Goal: Task Accomplishment & Management: Use online tool/utility

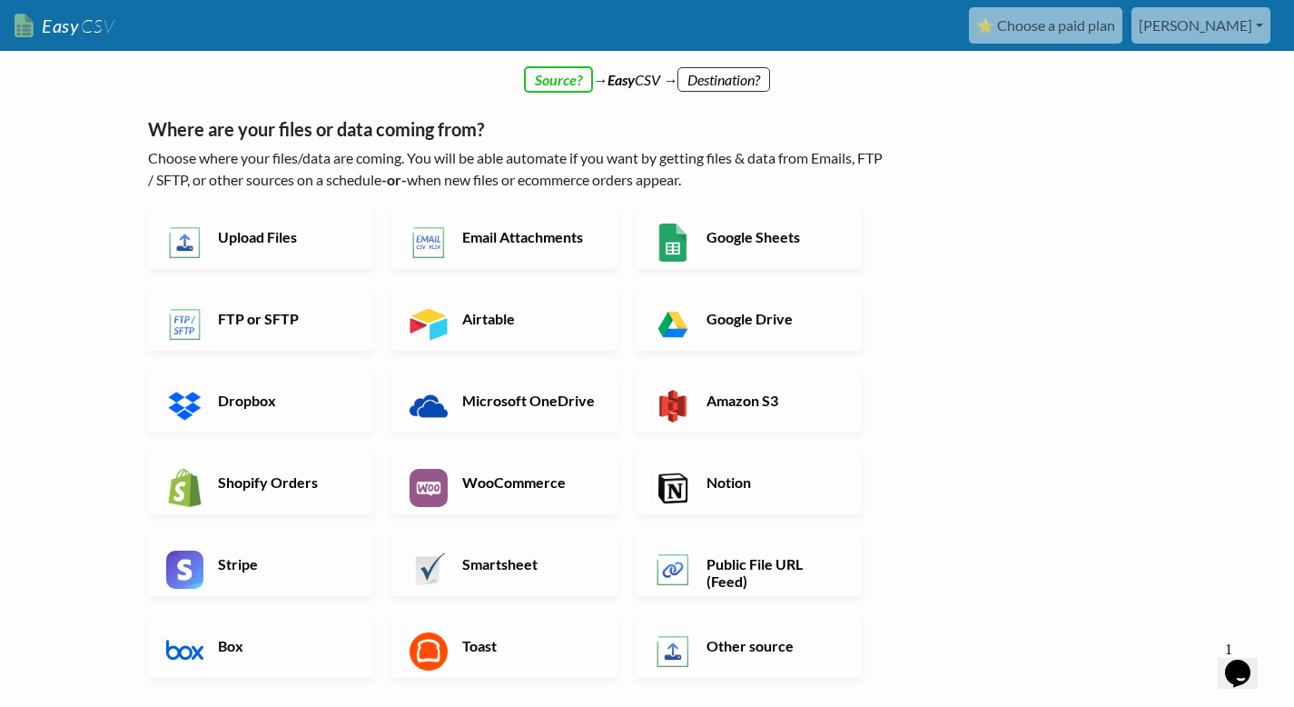
scroll to position [6, 0]
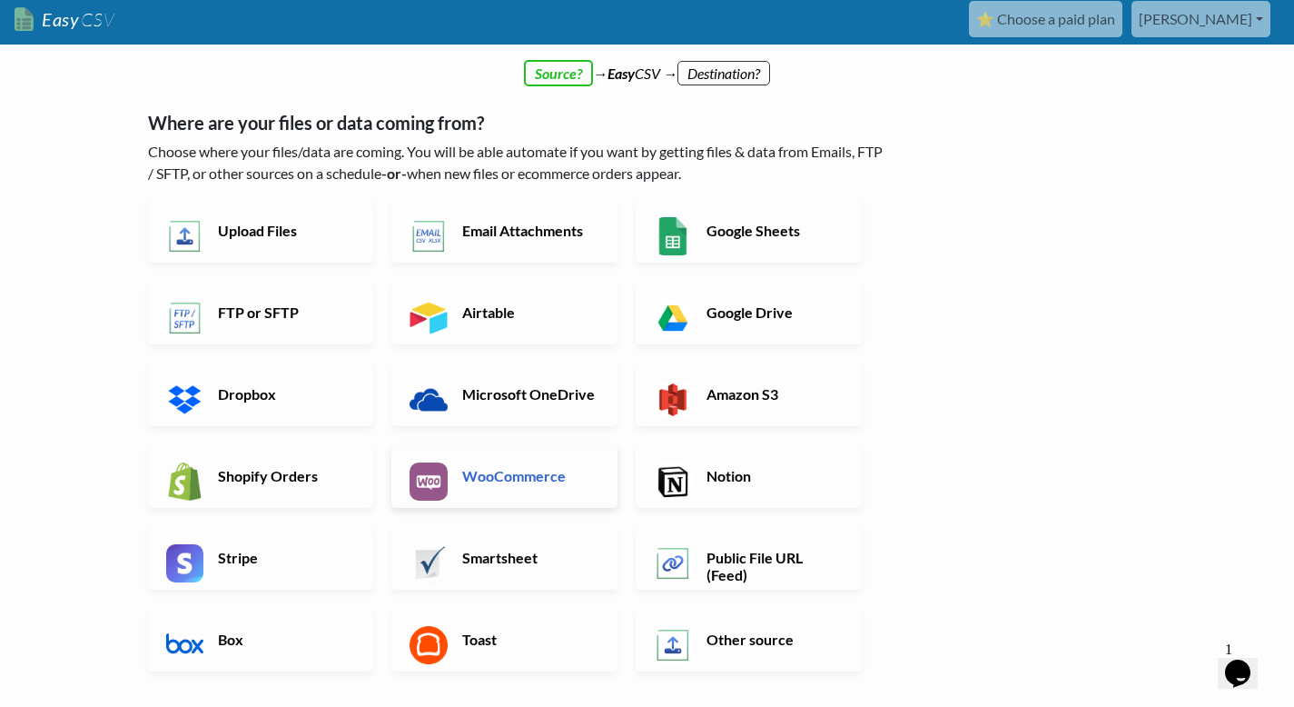
click at [515, 482] on h6 "WooCommerce" at bounding box center [529, 475] width 143 height 17
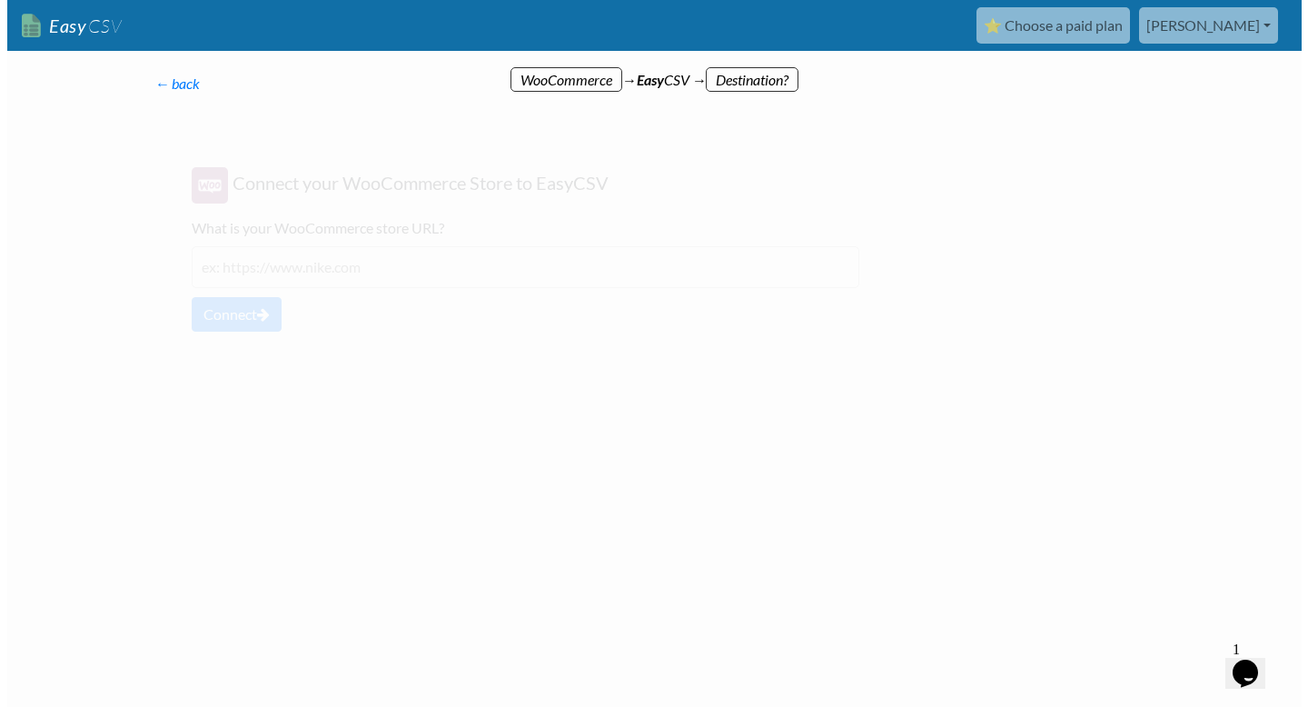
scroll to position [0, 0]
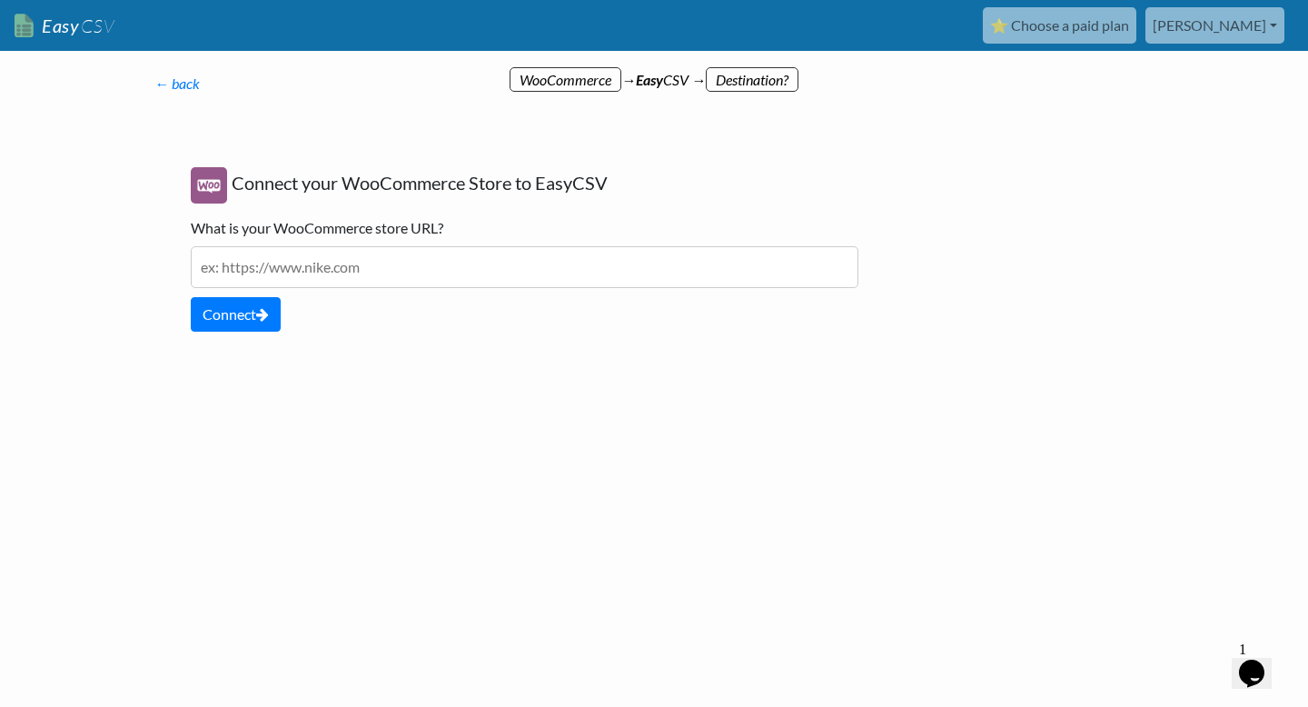
click at [374, 264] on input "text" at bounding box center [525, 267] width 668 height 42
type input "https://hierophantpublishing.com"
click at [223, 322] on button "Connect" at bounding box center [236, 314] width 90 height 35
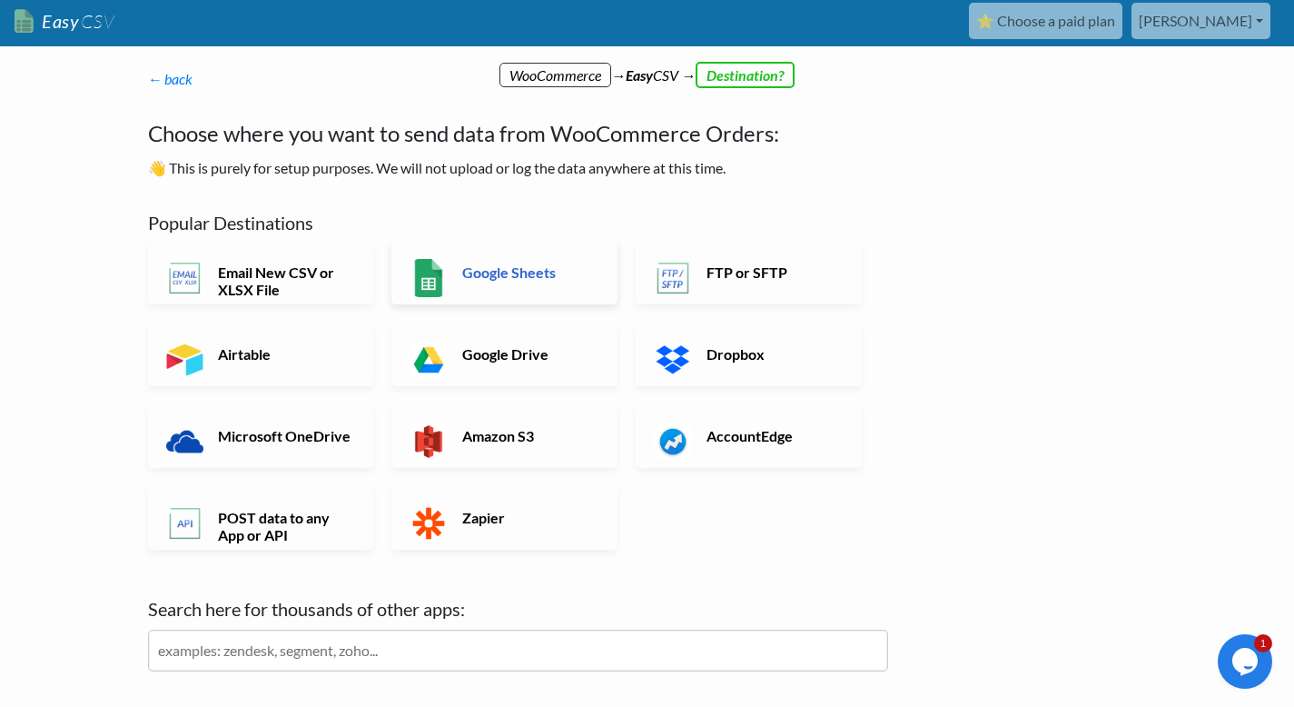
scroll to position [5, 0]
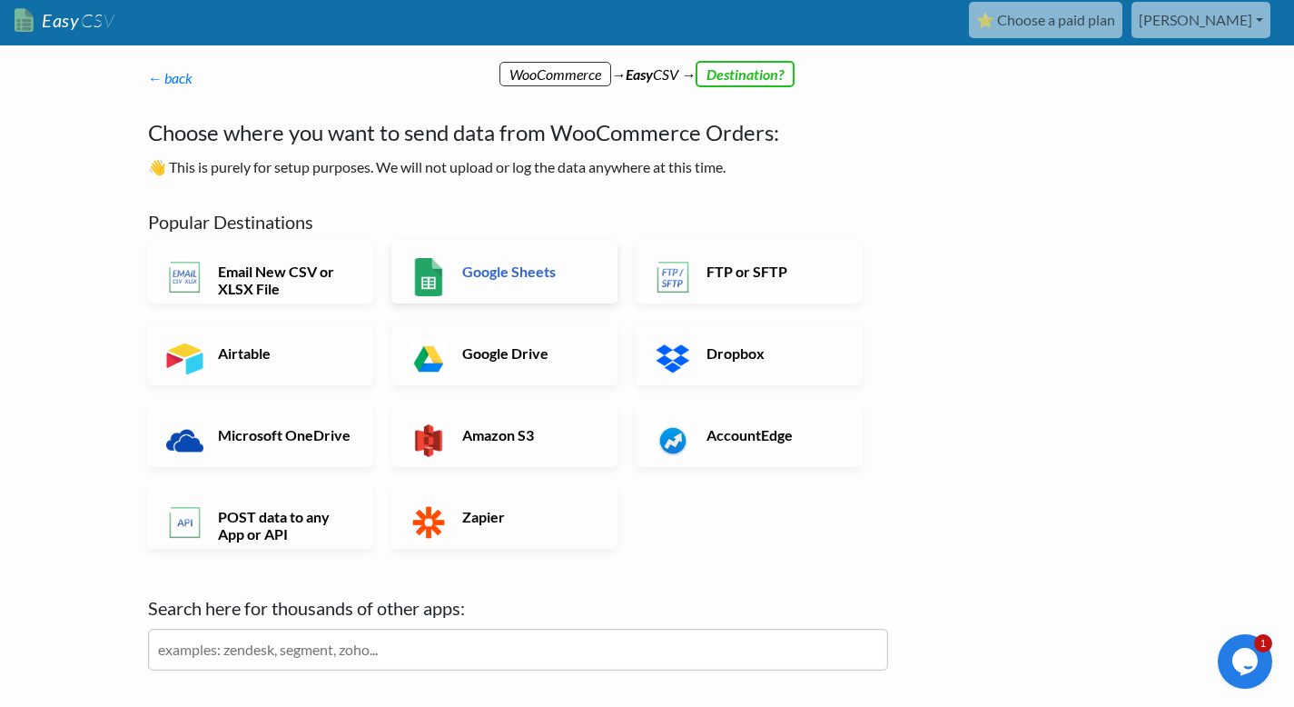
click at [449, 273] on link "Google Sheets" at bounding box center [504, 272] width 226 height 64
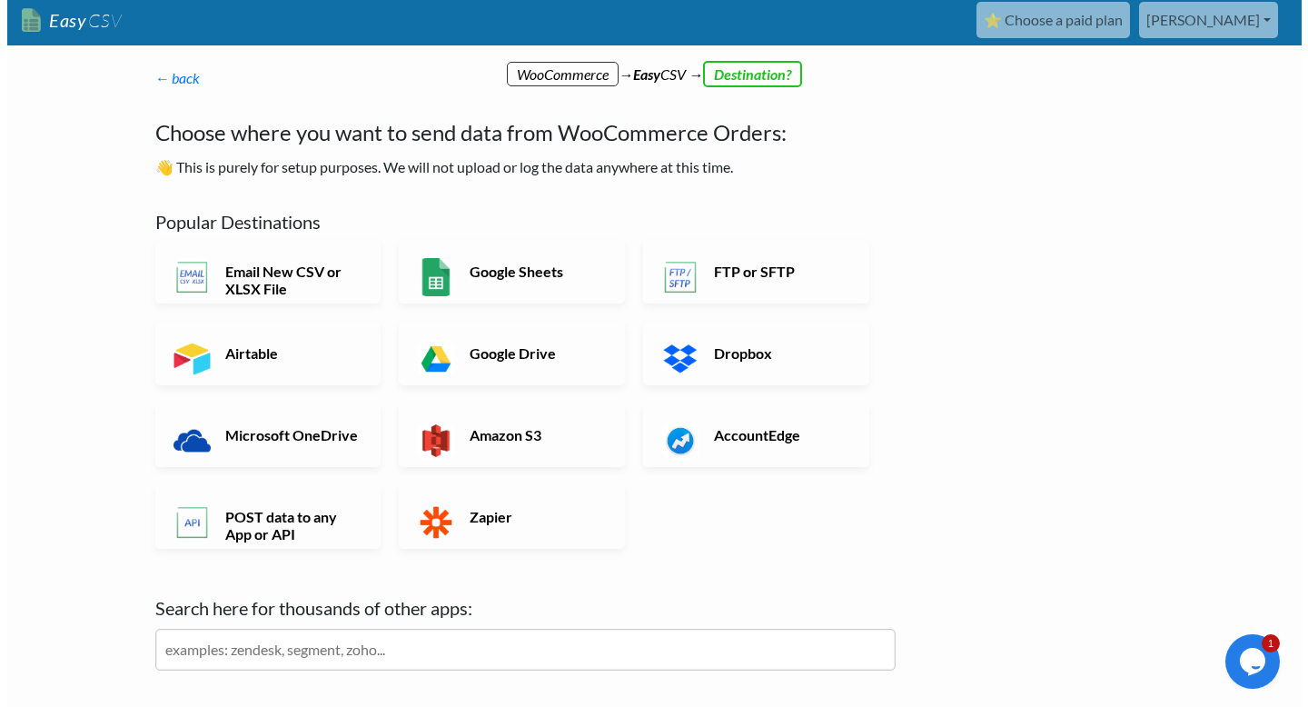
scroll to position [0, 0]
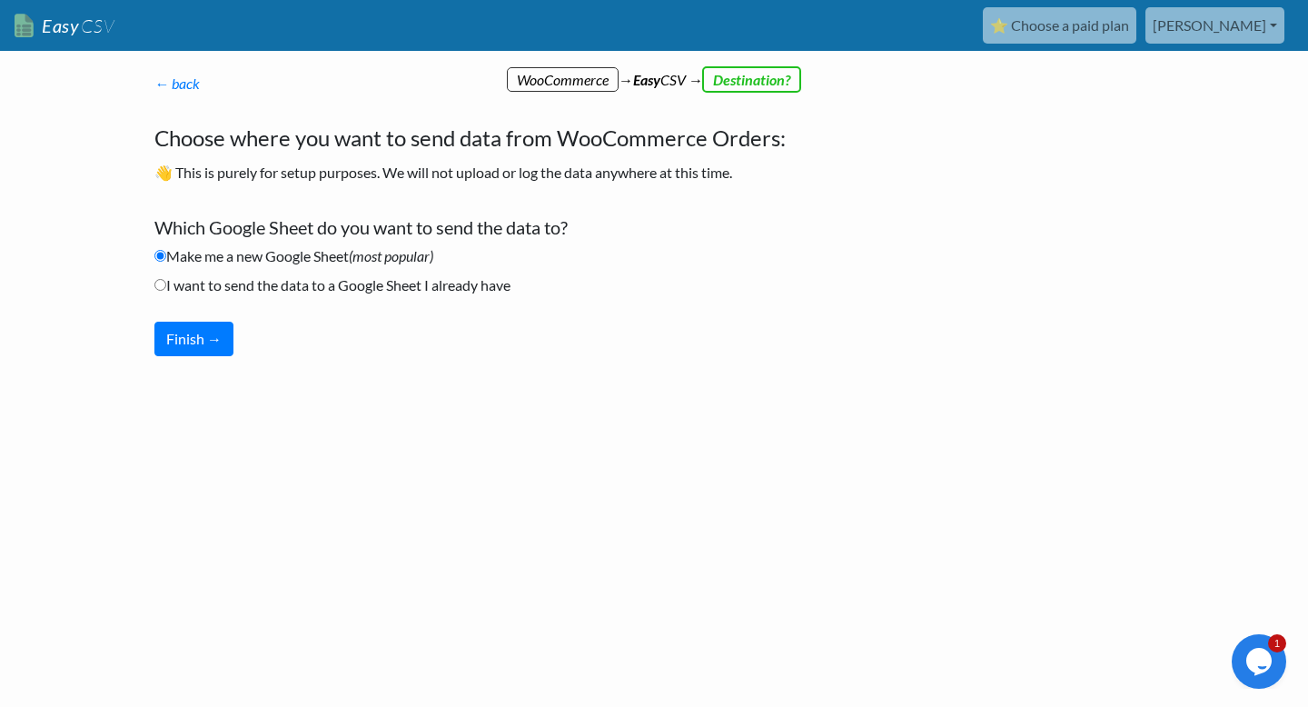
click at [324, 291] on label "I want to send the data to a Google Sheet I already have" at bounding box center [332, 285] width 356 height 22
click at [166, 291] on input "I want to send the data to a Google Sheet I already have" at bounding box center [160, 285] width 12 height 12
radio input "true"
click at [322, 262] on label "Make me a new Google Sheet (most popular)" at bounding box center [293, 256] width 279 height 22
click at [166, 262] on input "Make me a new Google Sheet (most popular)" at bounding box center [160, 256] width 12 height 12
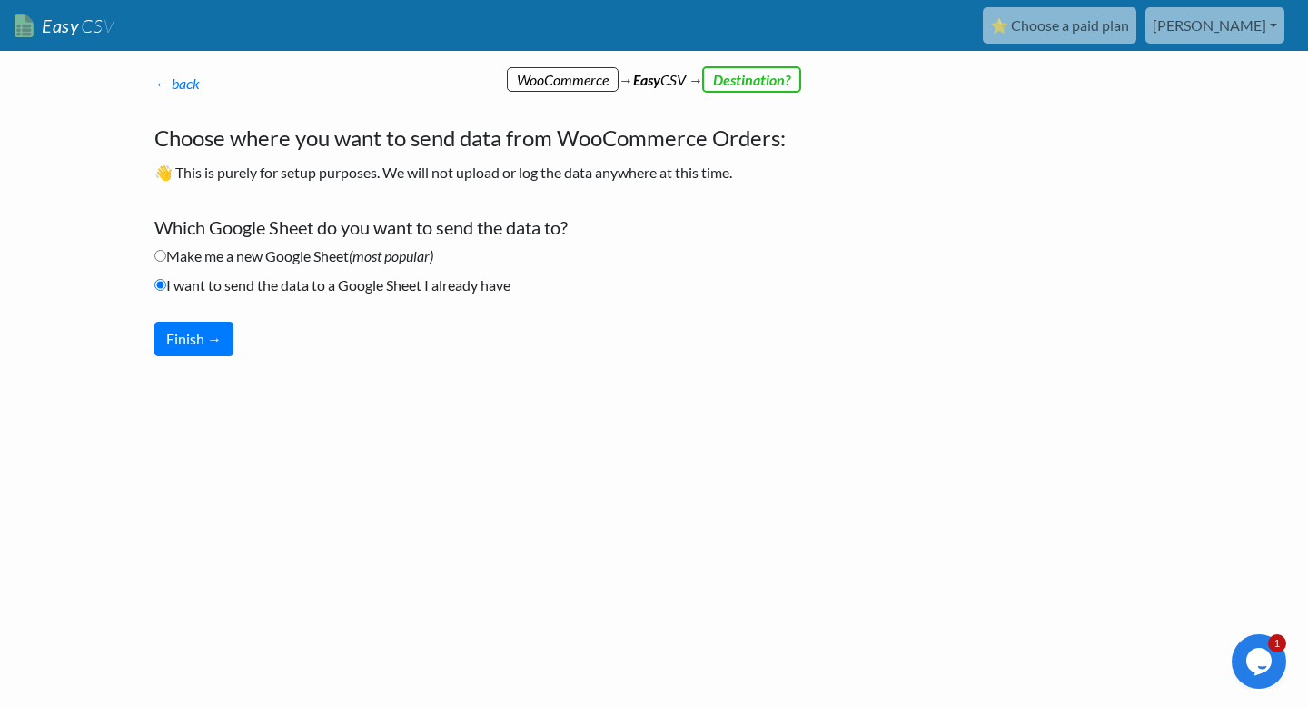
radio input "true"
click at [188, 336] on button "Finish →" at bounding box center [193, 339] width 79 height 35
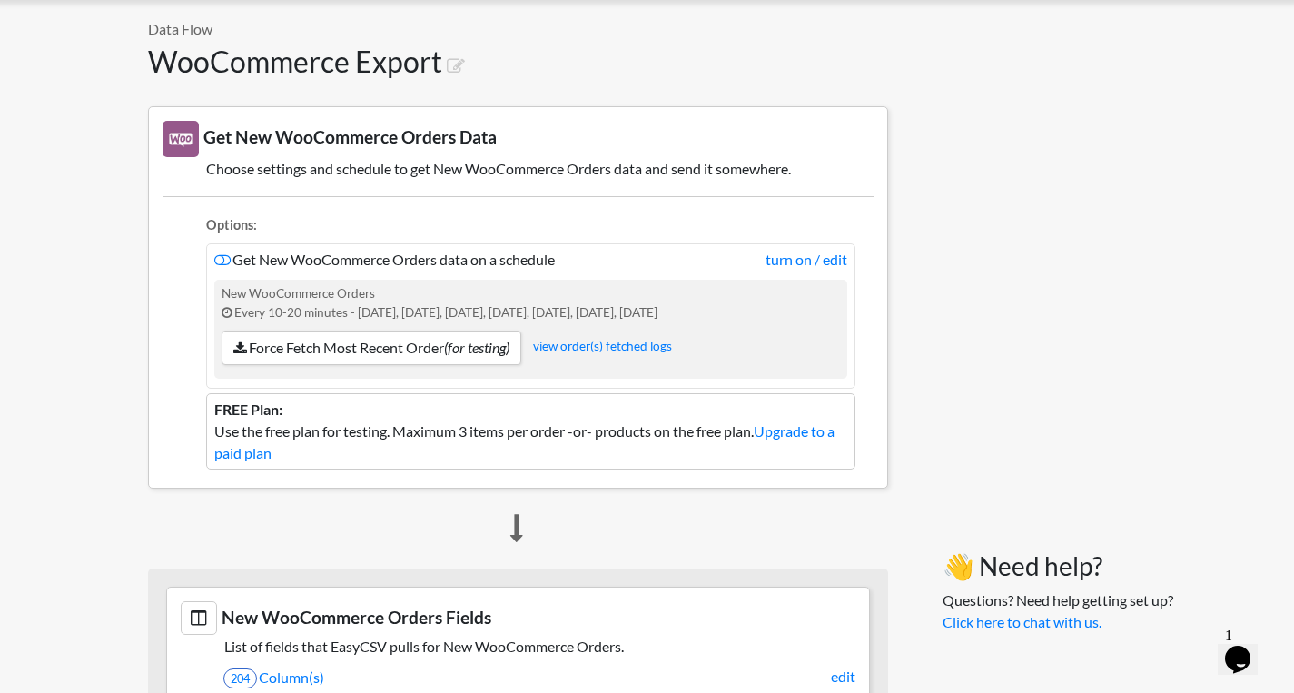
scroll to position [82, 0]
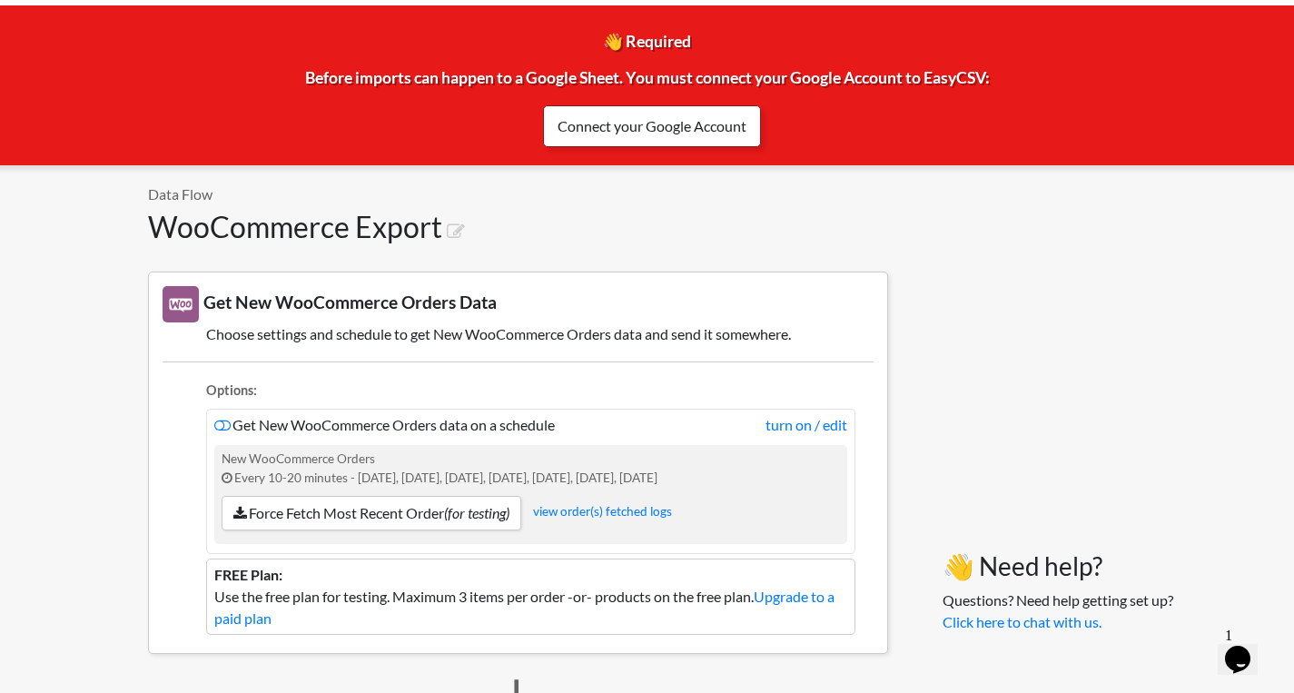
click at [620, 127] on link "Connect your Google Account" at bounding box center [652, 126] width 218 height 42
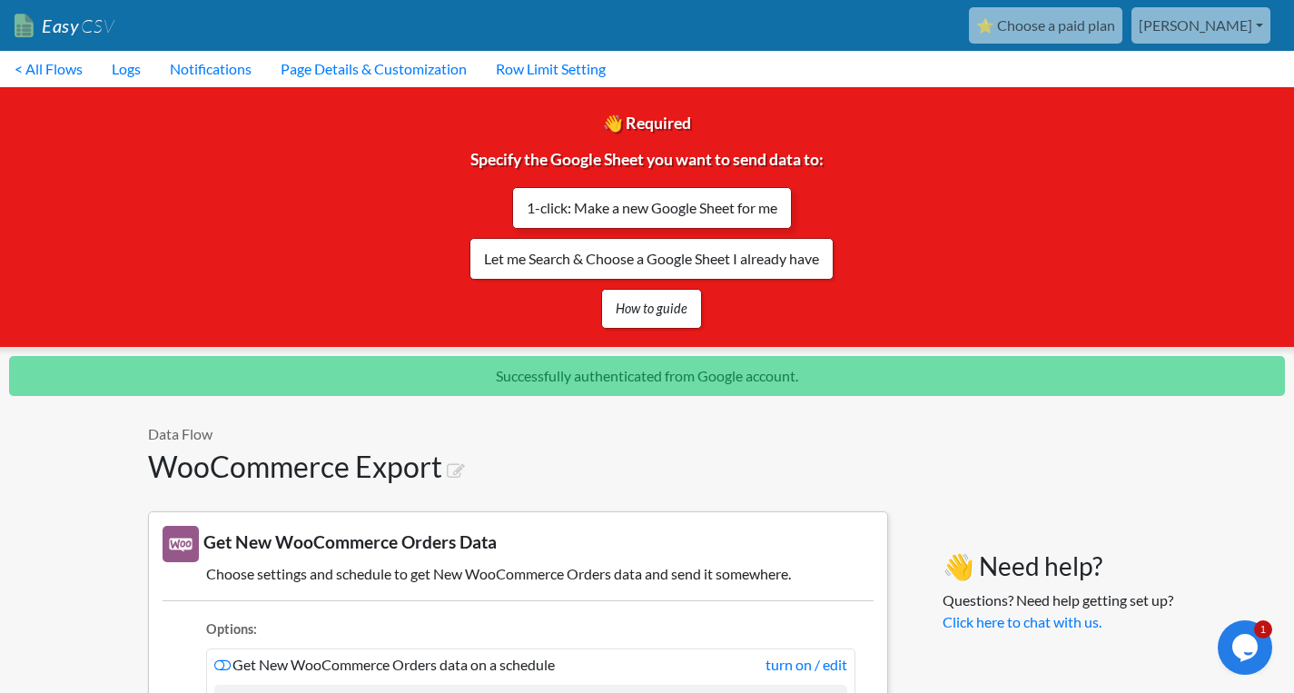
click at [600, 205] on link "1-click: Make a new Google Sheet for me" at bounding box center [652, 208] width 280 height 42
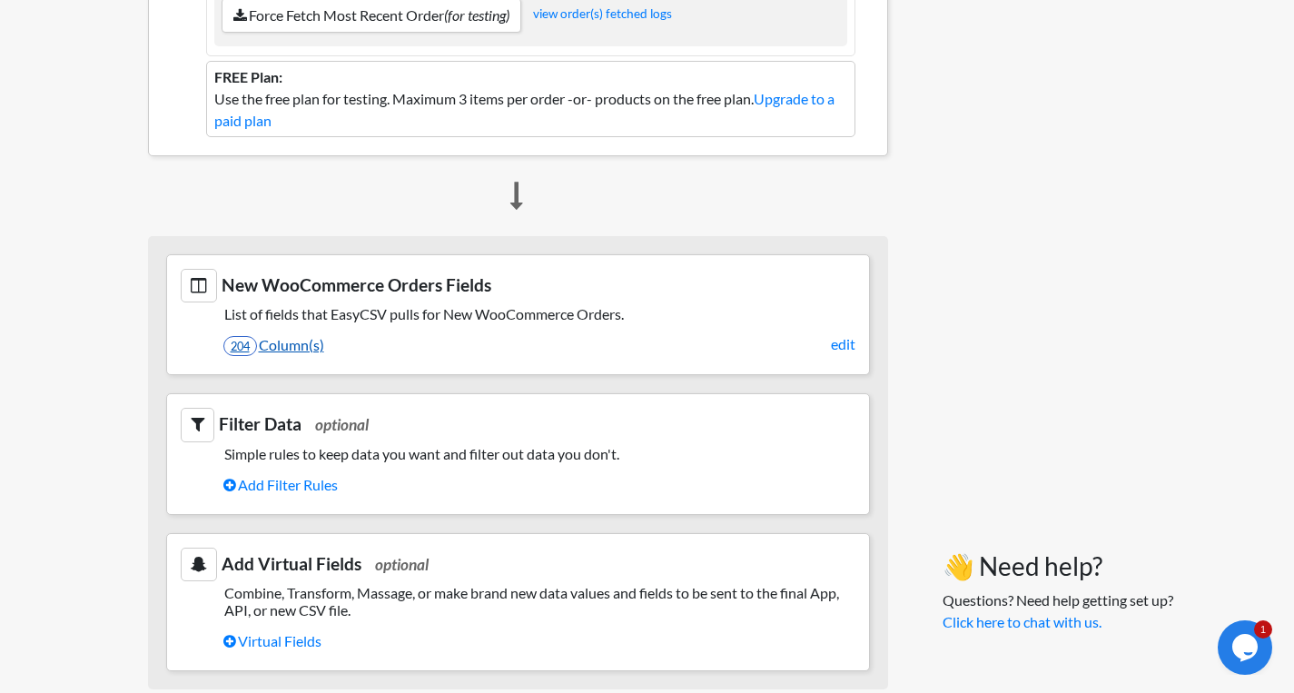
scroll to position [660, 0]
click at [842, 354] on link "edit" at bounding box center [843, 343] width 25 height 22
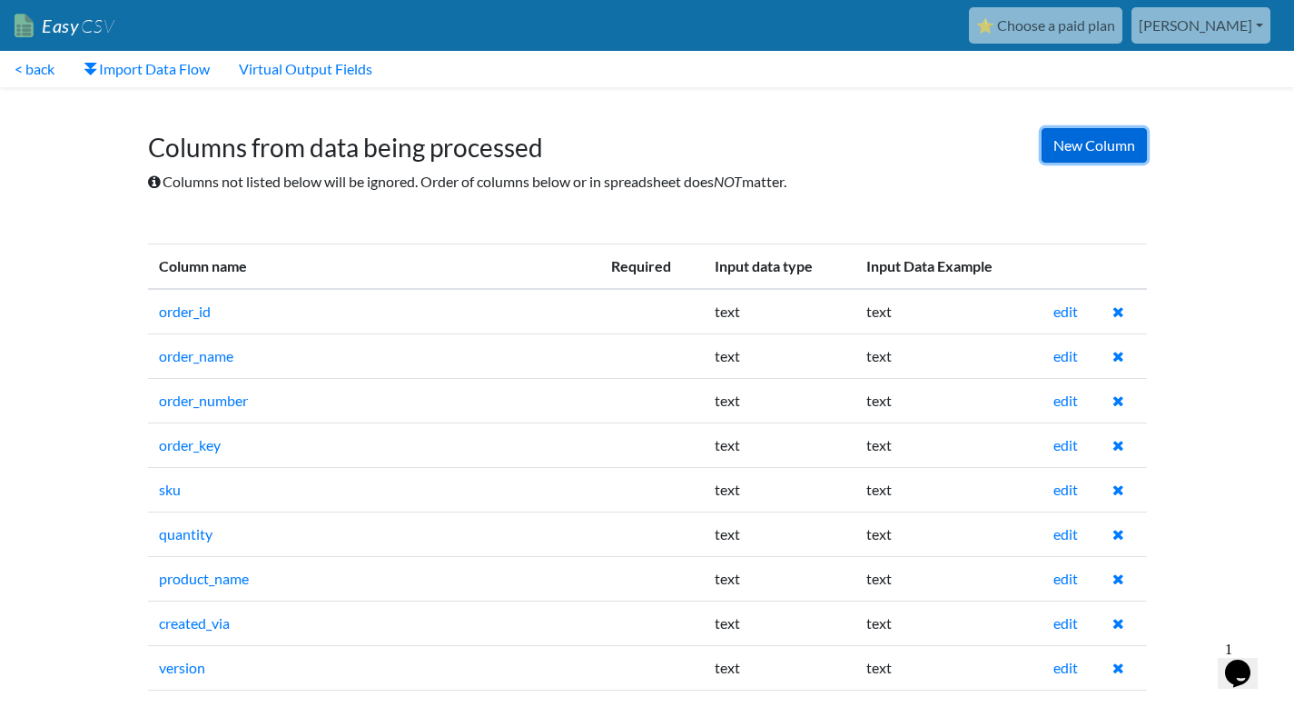
click at [1057, 153] on link "New Column" at bounding box center [1094, 145] width 105 height 35
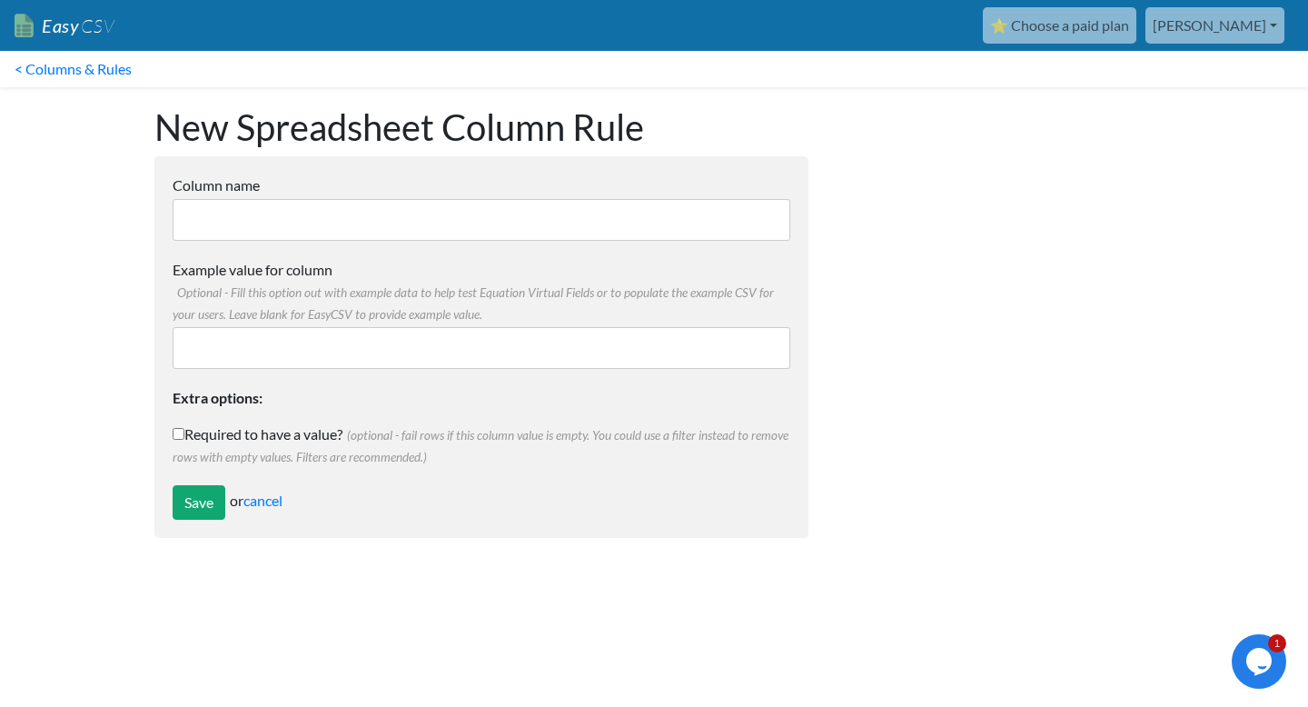
click at [216, 358] on input "Example value for column Optional - Fill this option out with example data to h…" at bounding box center [482, 348] width 618 height 42
click at [210, 234] on input "Column name" at bounding box center [482, 220] width 618 height 42
click at [49, 67] on link "< Columns & Rules" at bounding box center [73, 69] width 146 height 36
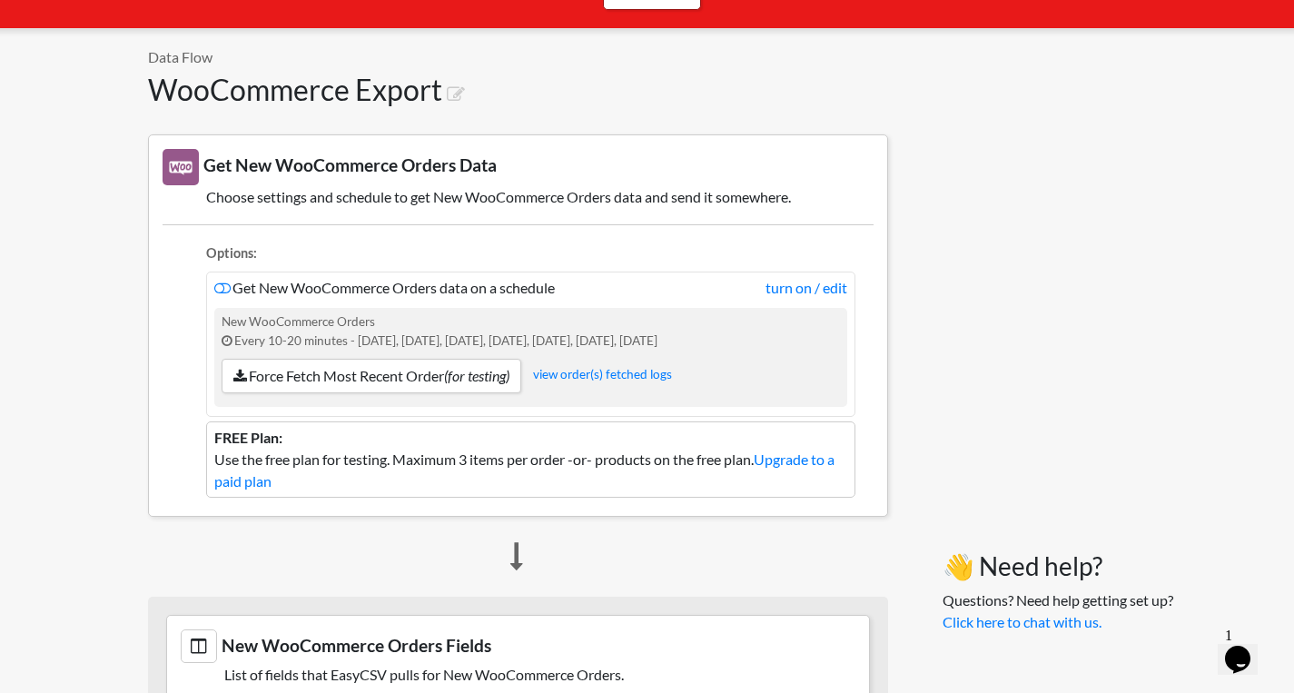
scroll to position [223, 0]
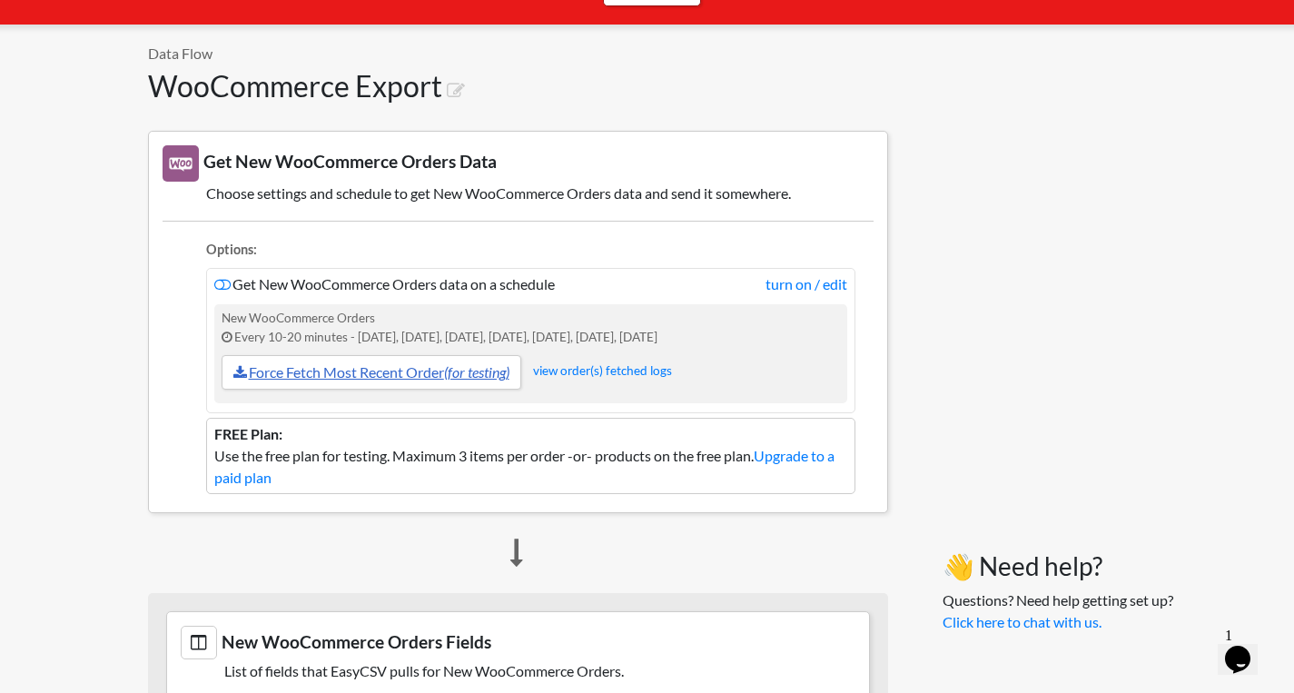
click at [315, 364] on link "Force Fetch Most Recent Order (for testing)" at bounding box center [372, 372] width 300 height 35
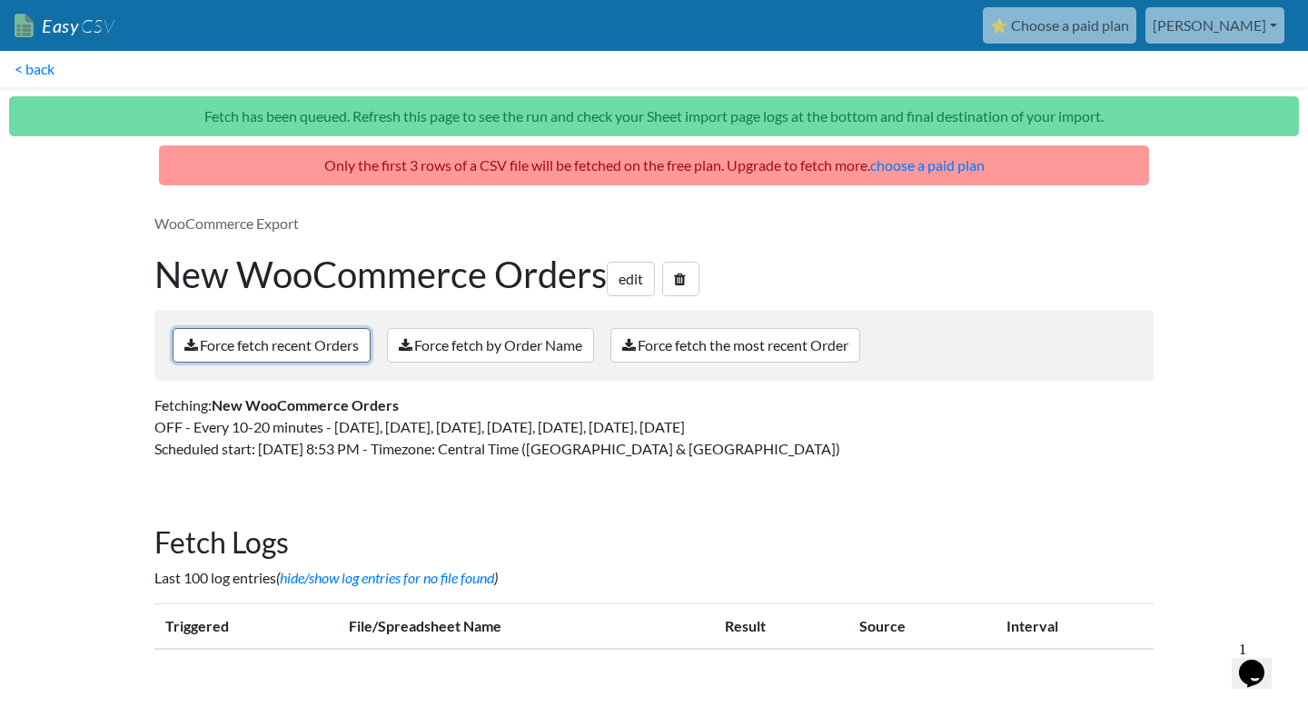
click at [210, 350] on link "Force fetch recent Orders" at bounding box center [272, 345] width 198 height 35
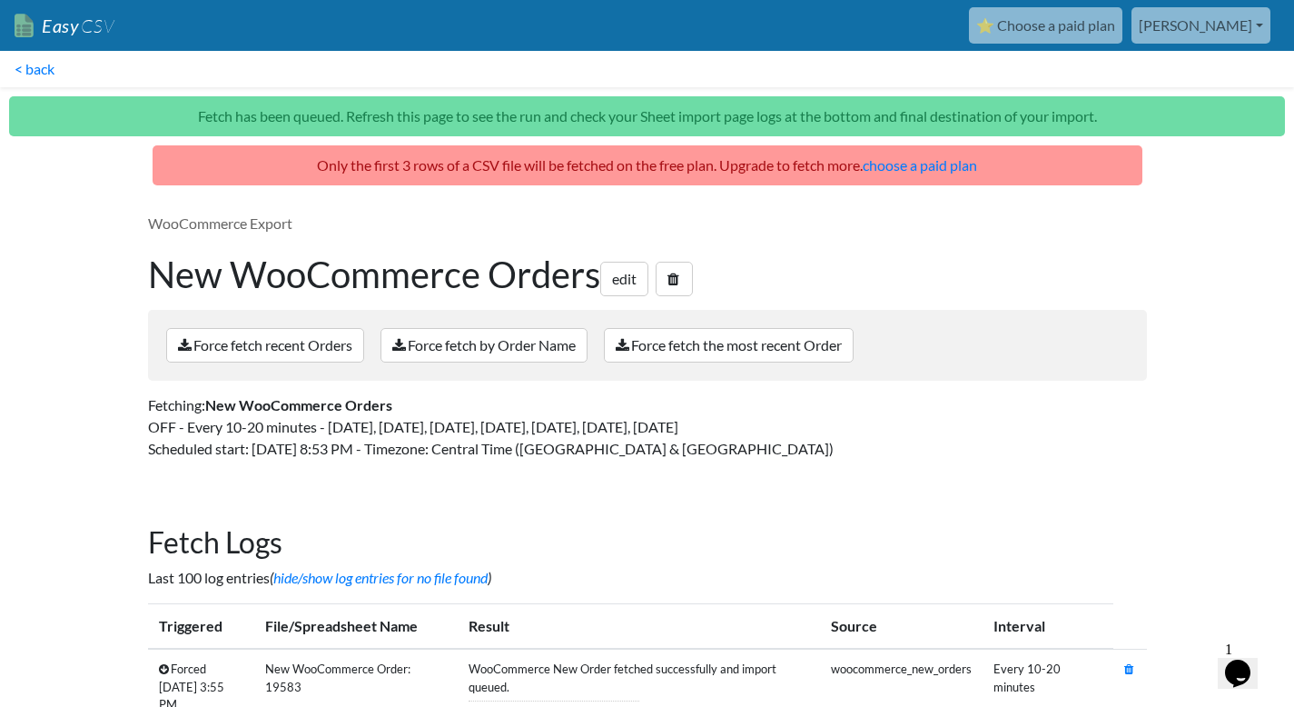
scroll to position [75, 0]
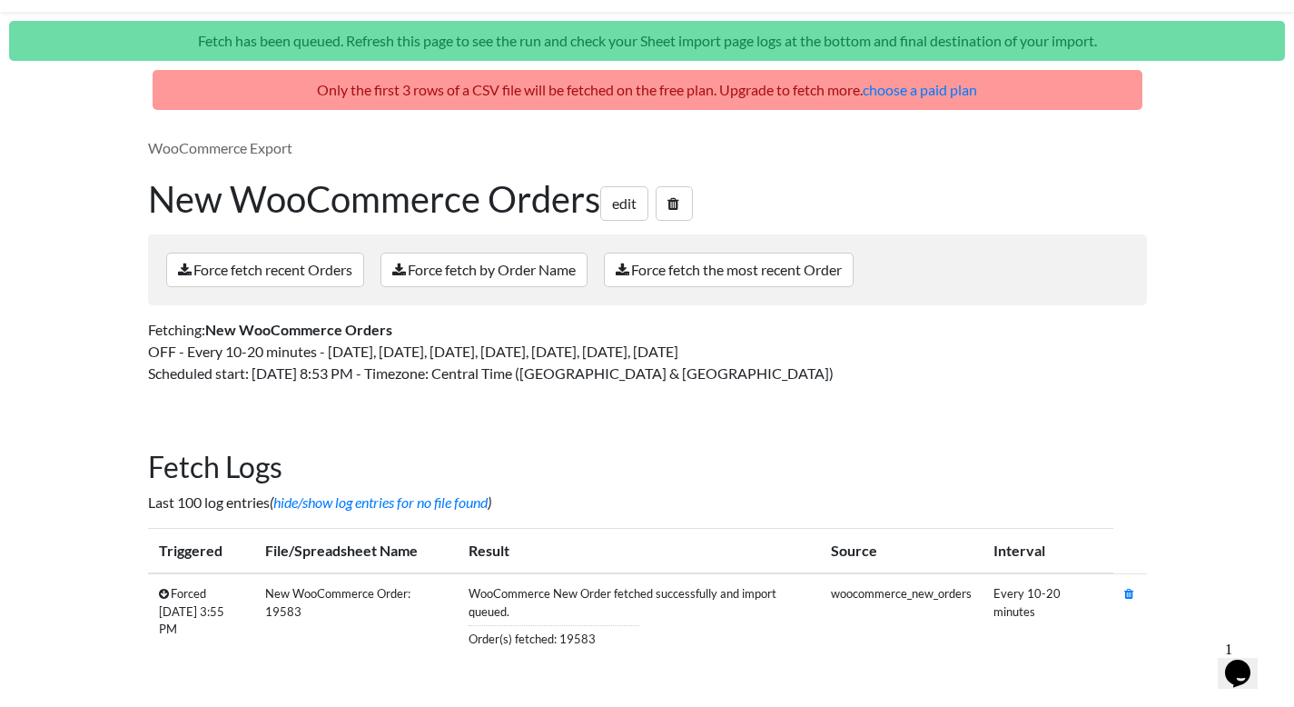
click at [163, 594] on icon at bounding box center [164, 594] width 10 height 12
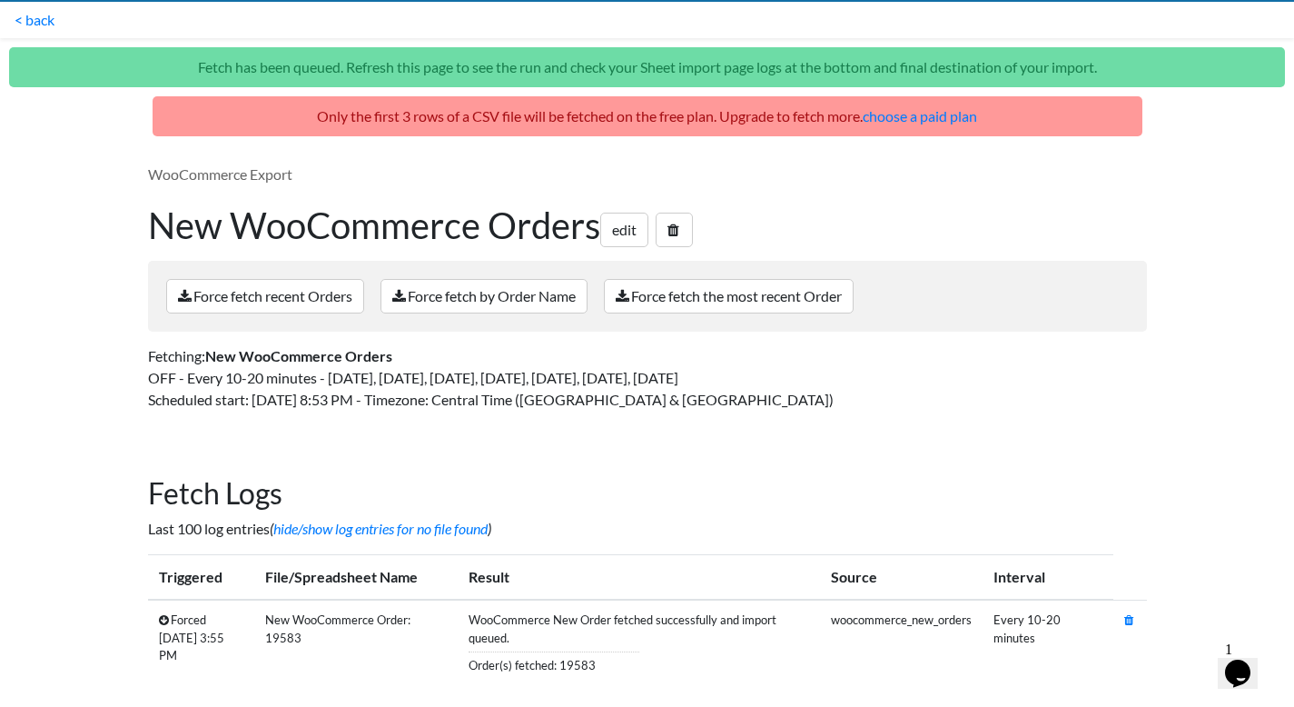
scroll to position [49, 0]
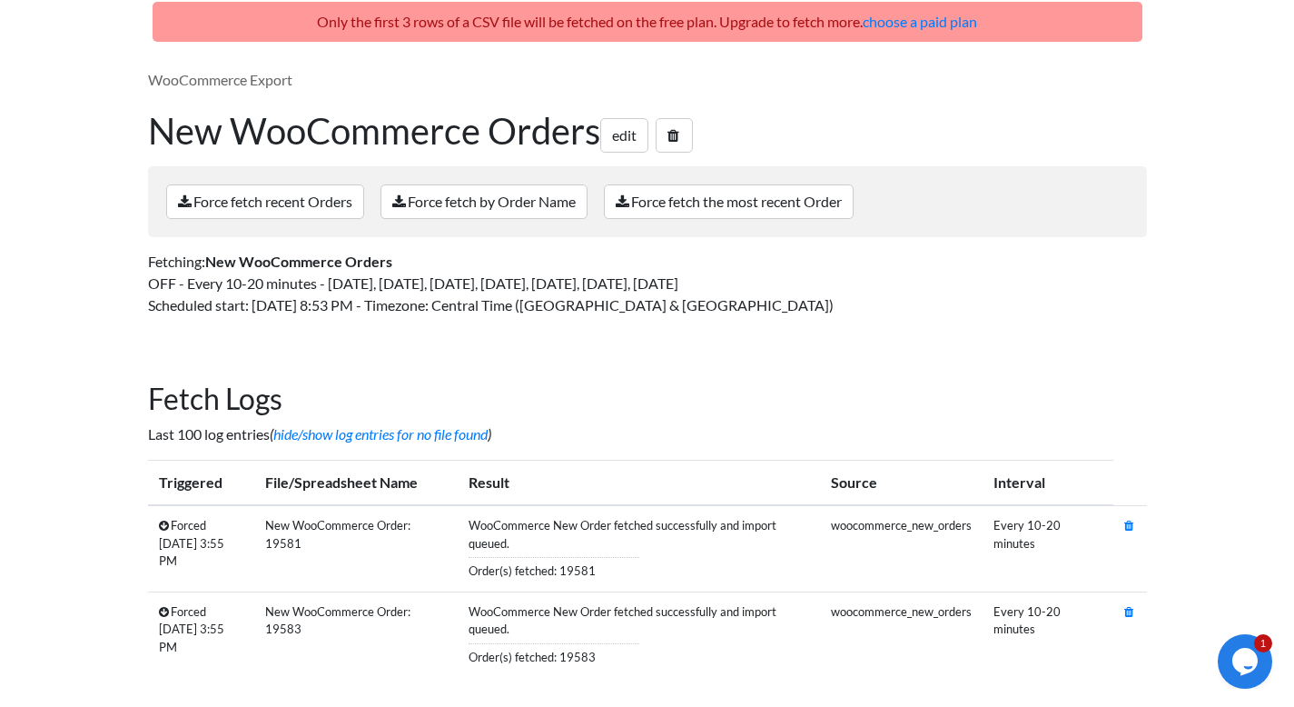
scroll to position [113, 0]
